Goal: Transaction & Acquisition: Purchase product/service

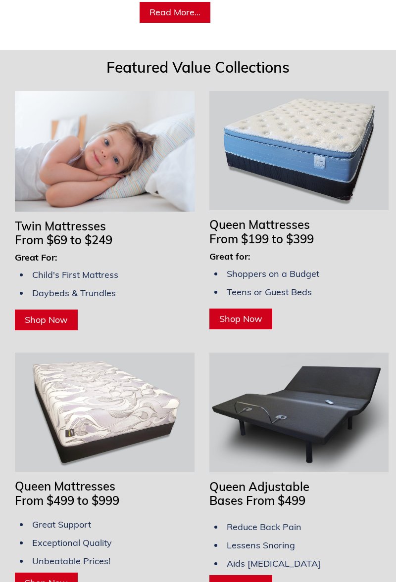
scroll to position [808, 0]
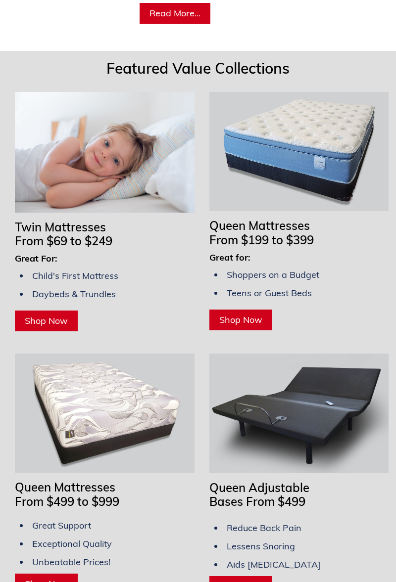
click at [124, 209] on img at bounding box center [105, 152] width 180 height 121
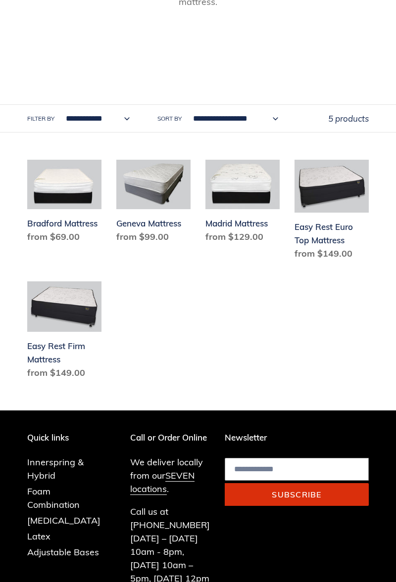
scroll to position [555, 0]
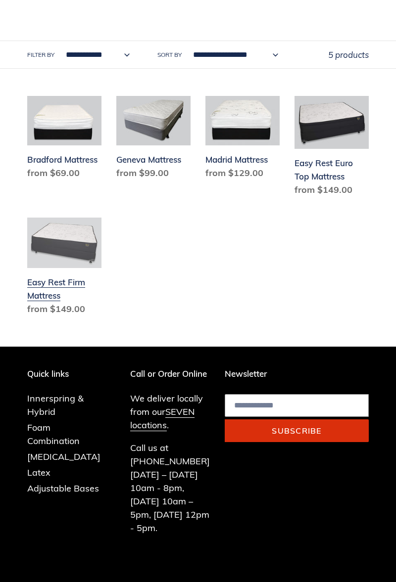
click at [76, 244] on link "Easy Rest Firm Mattress" at bounding box center [64, 269] width 74 height 102
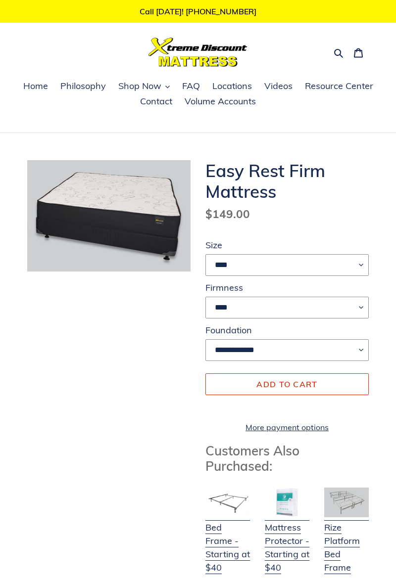
click at [305, 196] on h1 "Easy Rest Firm Mattress" at bounding box center [286, 181] width 163 height 42
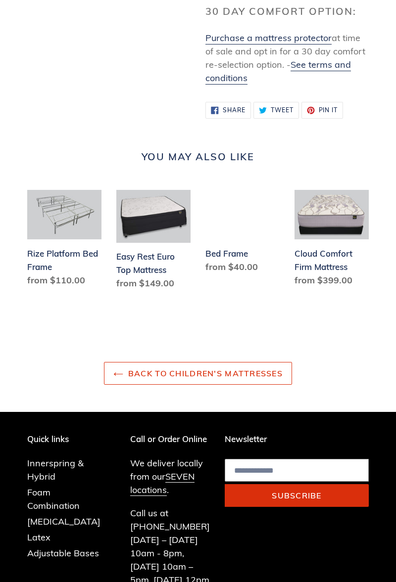
scroll to position [1330, 0]
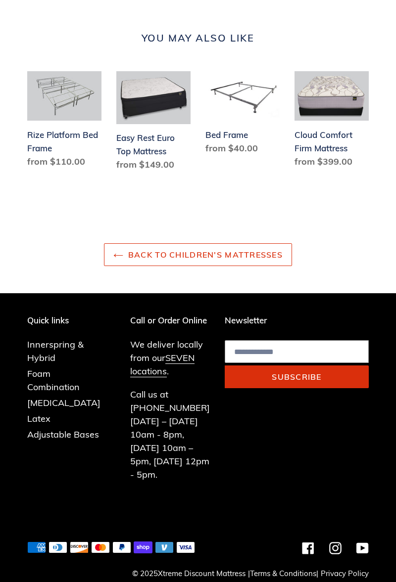
click at [282, 578] on link "Terms & Conditions" at bounding box center [283, 573] width 66 height 9
